Goal: Obtain resource: Obtain resource

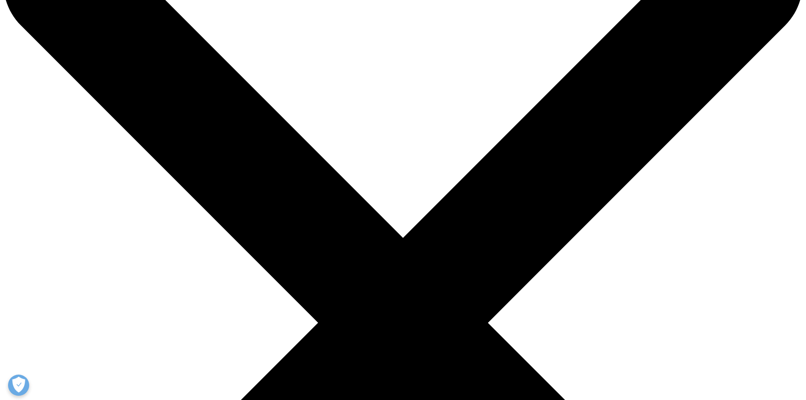
scroll to position [85, 0]
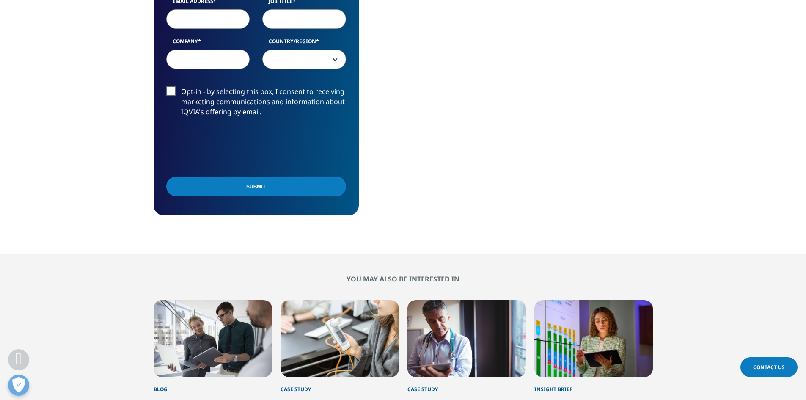
scroll to position [296, 0]
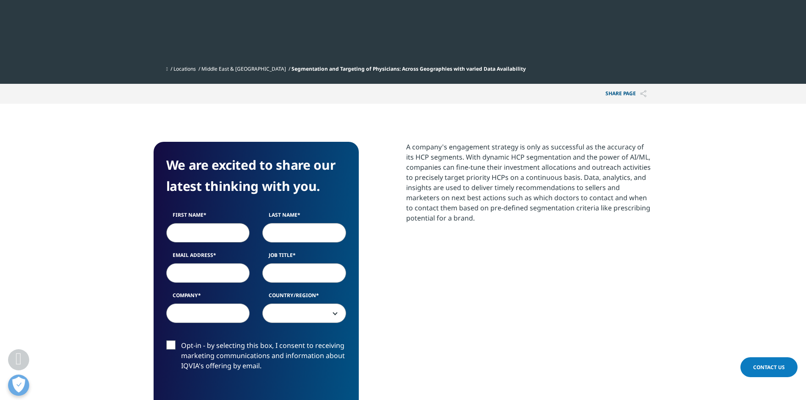
click at [194, 239] on input "First Name" at bounding box center [208, 232] width 84 height 19
type input "[PERSON_NAME]"
type input "Tripathi"
type input "[EMAIL_ADDRESS][DOMAIN_NAME]"
type input "Punjab Engg. College"
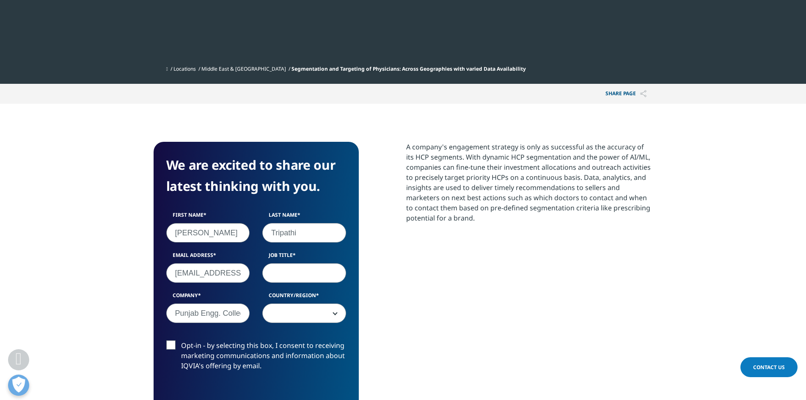
select select "India"
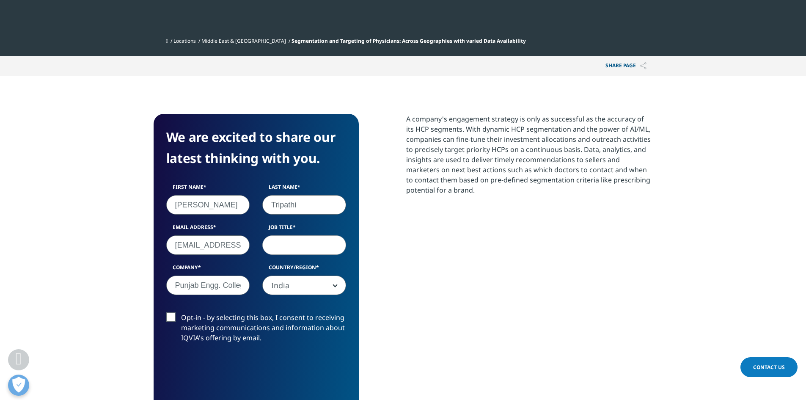
scroll to position [381, 0]
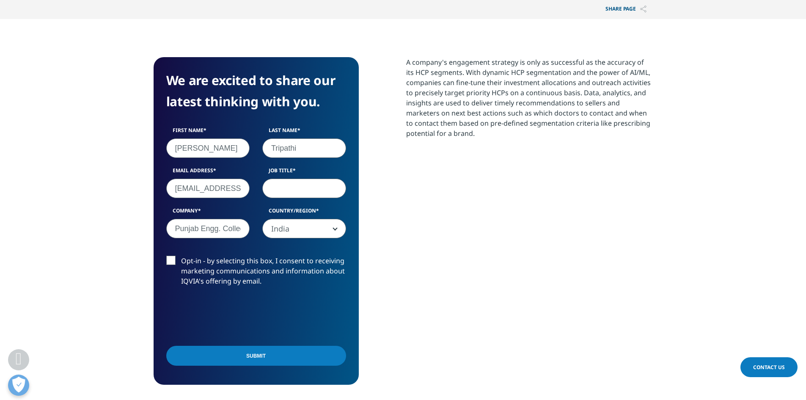
click at [295, 190] on input "Job Title" at bounding box center [304, 188] width 84 height 19
type input "2562"
click at [166, 261] on label "Opt-in - by selecting this box, I consent to receiving marketing communications…" at bounding box center [256, 273] width 180 height 35
click at [181, 256] on input "Opt-in - by selecting this box, I consent to receiving marketing communications…" at bounding box center [181, 256] width 0 height 0
click at [205, 364] on input "Submit" at bounding box center [256, 356] width 180 height 20
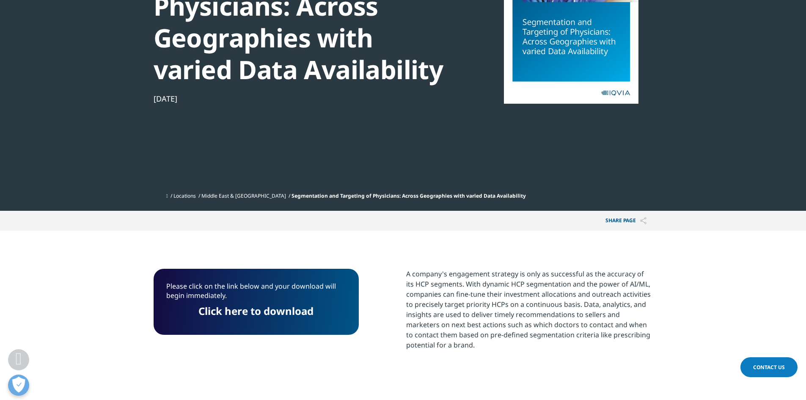
scroll to position [154, 0]
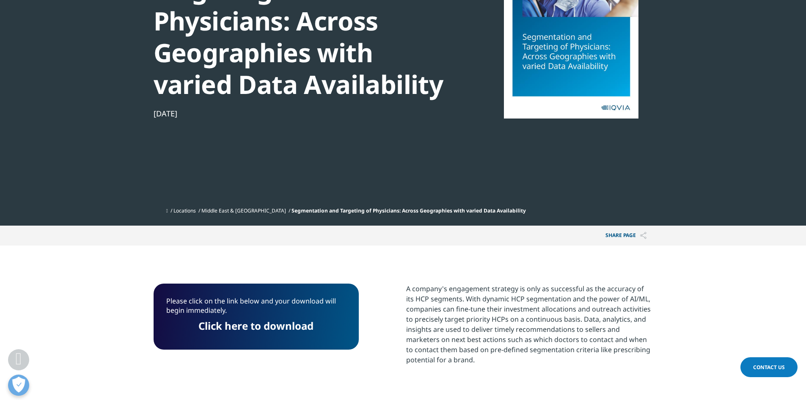
click at [247, 328] on link "Click here to download" at bounding box center [256, 326] width 115 height 14
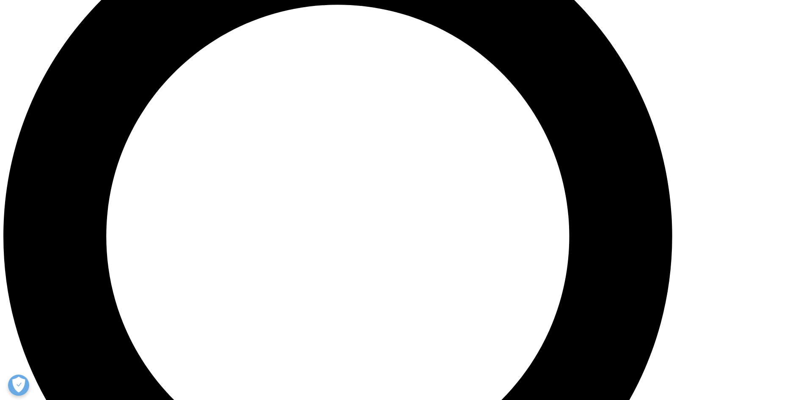
scroll to position [931, 0]
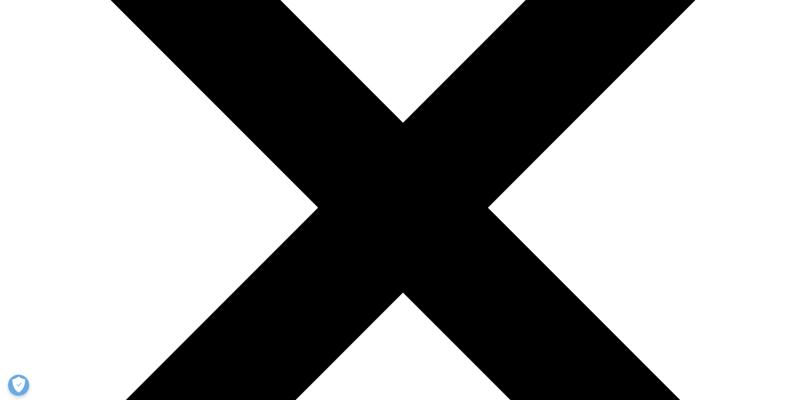
scroll to position [339, 0]
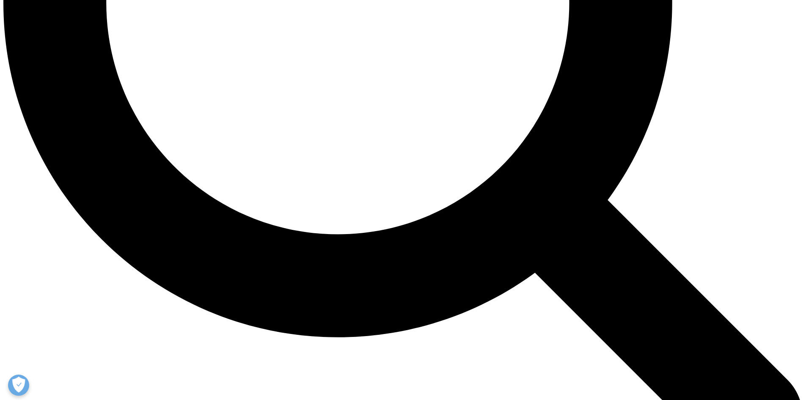
scroll to position [1143, 0]
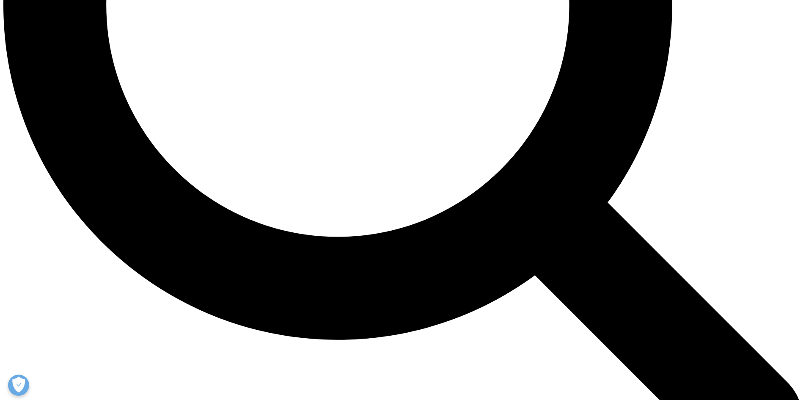
drag, startPoint x: 190, startPoint y: 184, endPoint x: 347, endPoint y: 183, distance: 156.2
copy h3 "Physician Targeting"
